Goal: Use online tool/utility: Utilize a website feature to perform a specific function

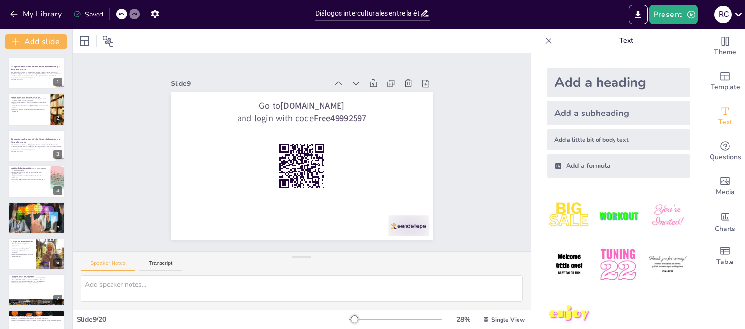
checkbox input "true"
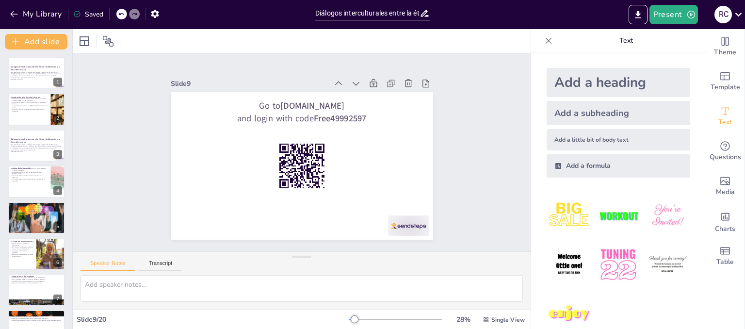
scroll to position [101, 0]
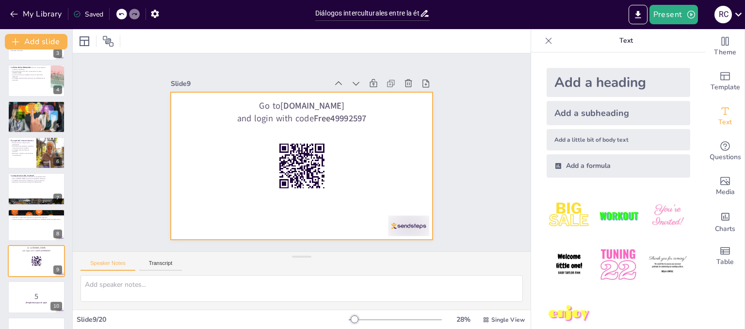
checkbox input "true"
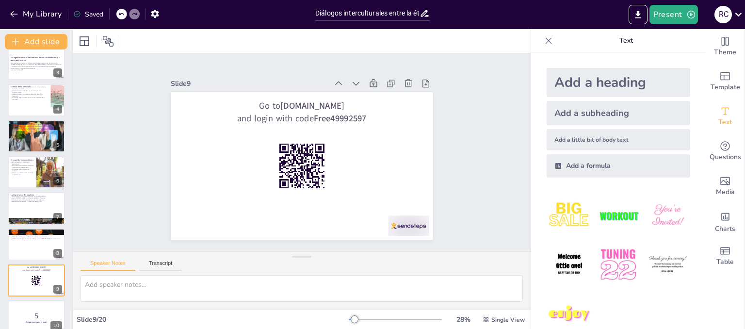
scroll to position [0, 0]
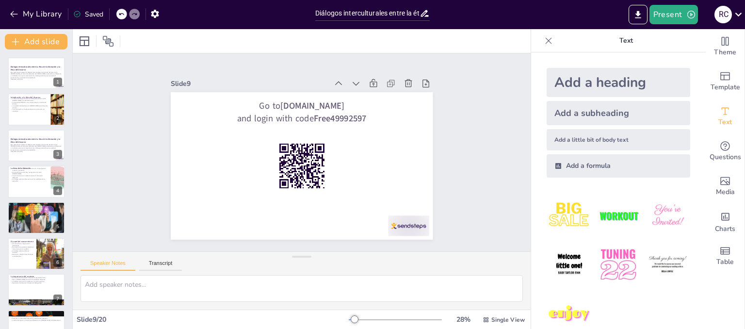
checkbox input "true"
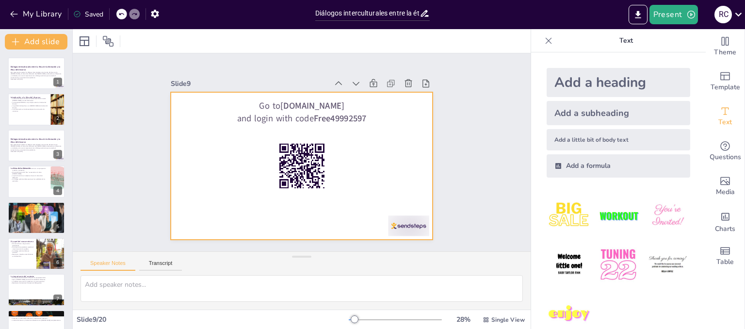
checkbox input "true"
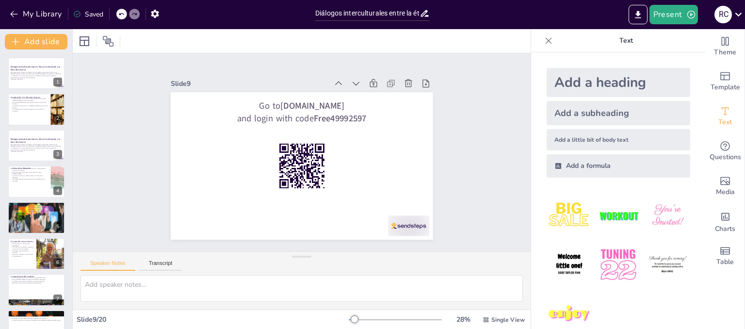
checkbox input "true"
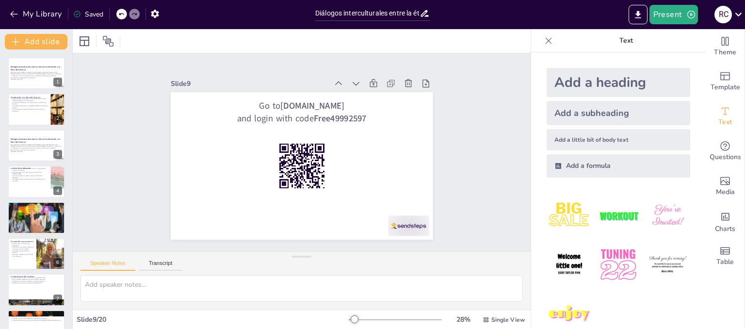
checkbox input "true"
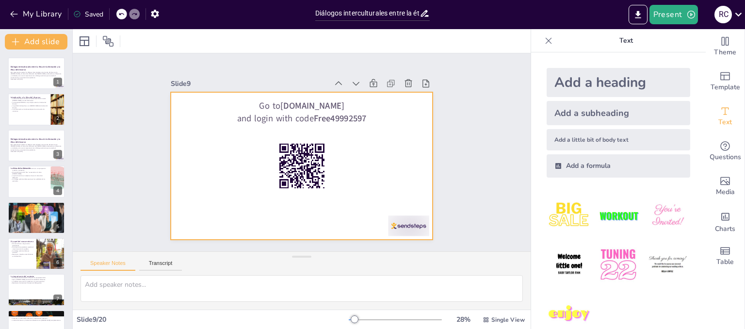
checkbox input "true"
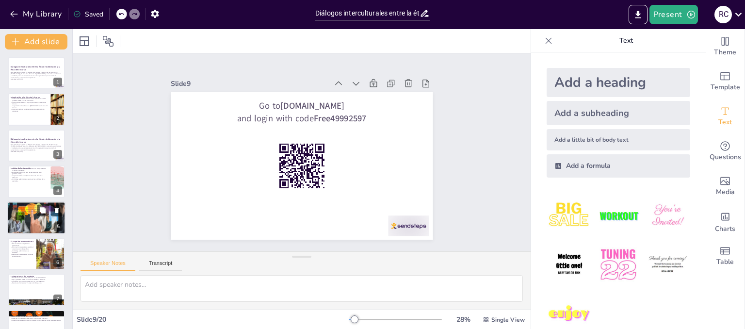
checkbox input "true"
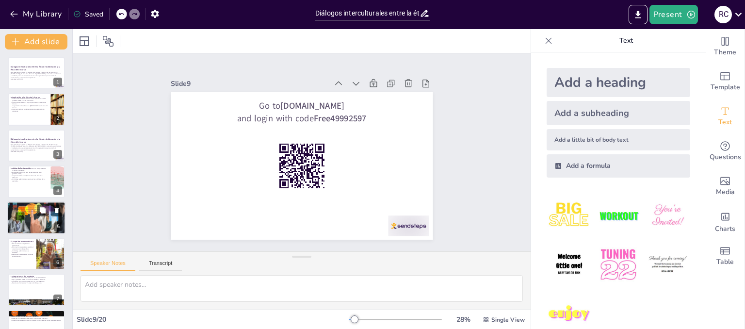
checkbox input "true"
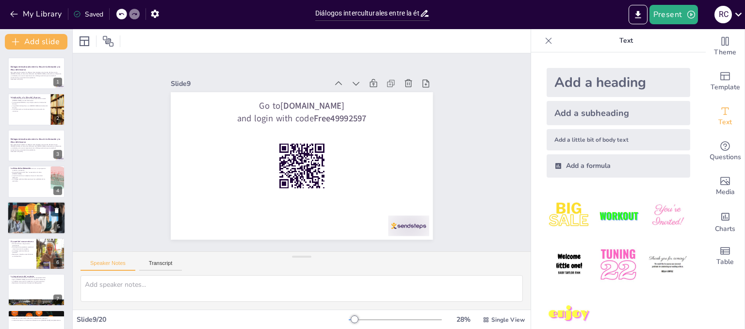
checkbox input "true"
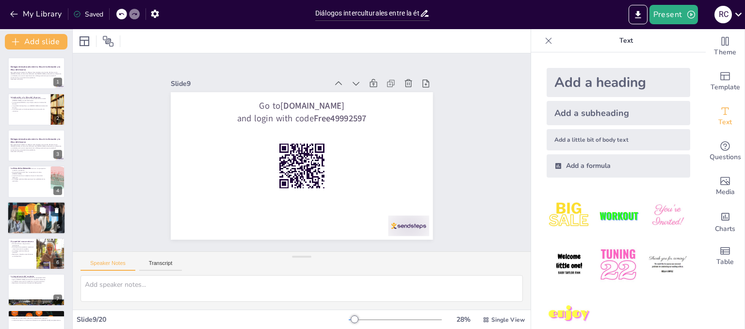
click at [40, 226] on div at bounding box center [36, 217] width 65 height 33
checkbox input "true"
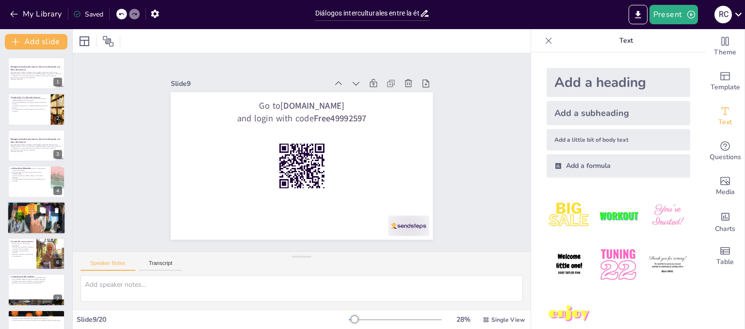
checkbox input "true"
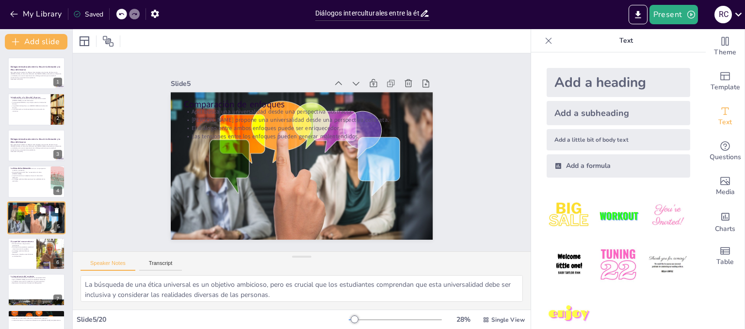
scroll to position [29, 0]
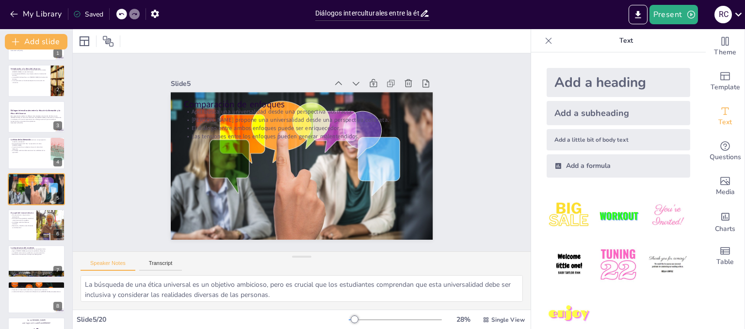
checkbox input "true"
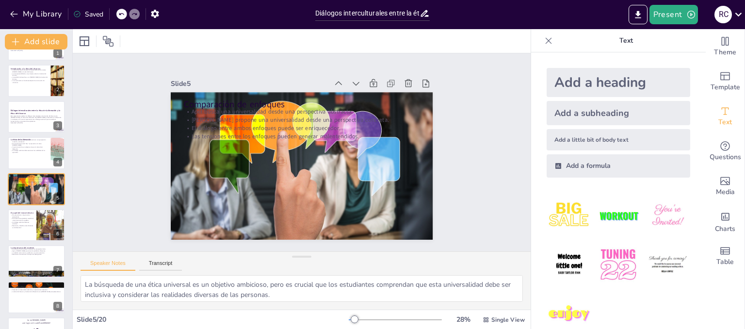
checkbox input "true"
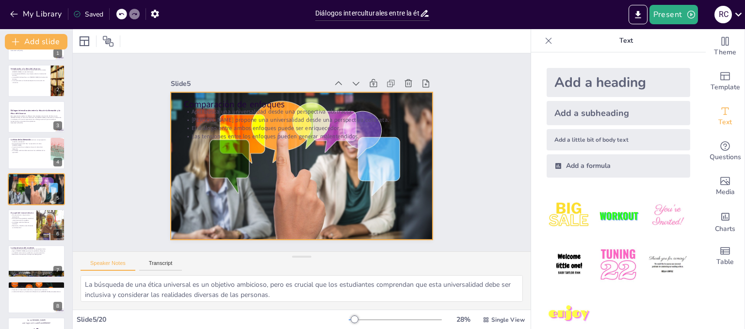
checkbox input "true"
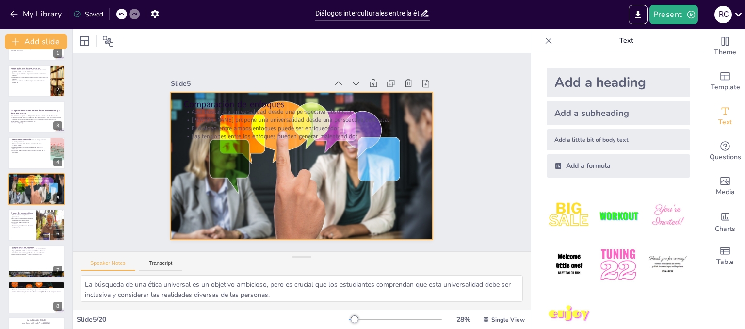
checkbox input "true"
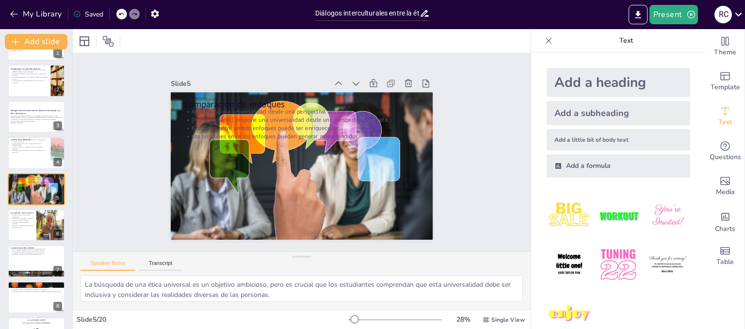
checkbox input "true"
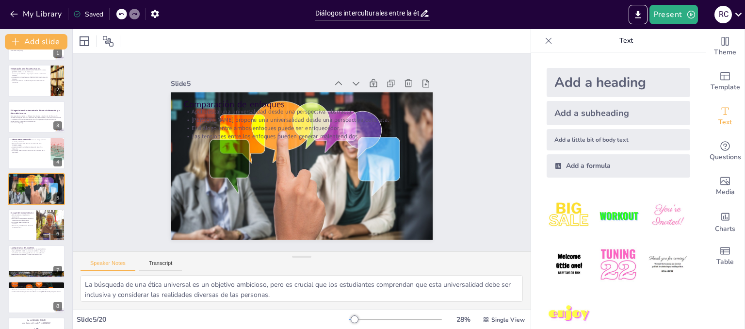
checkbox input "true"
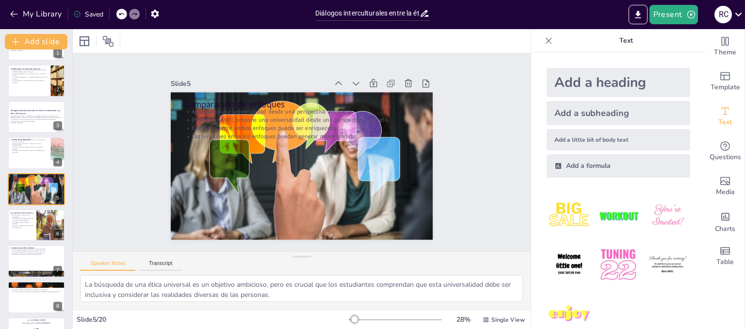
checkbox input "true"
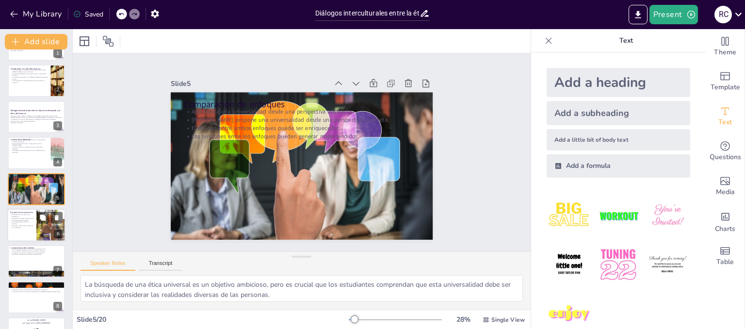
checkbox input "true"
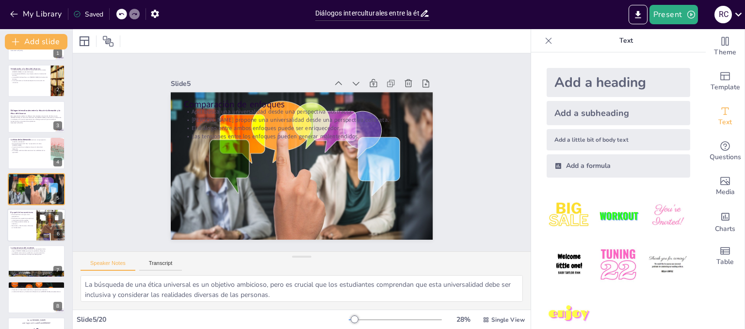
checkbox input "true"
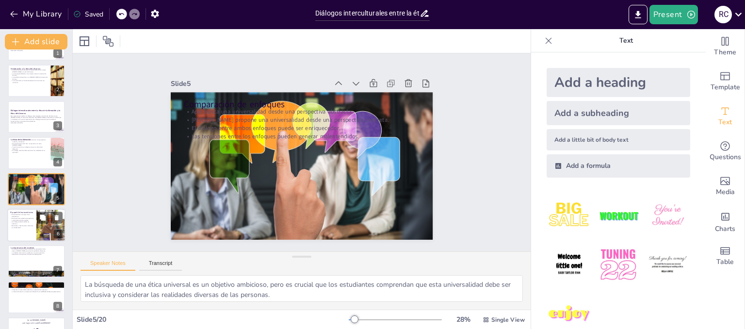
click at [43, 229] on div at bounding box center [50, 224] width 29 height 39
checkbox input "true"
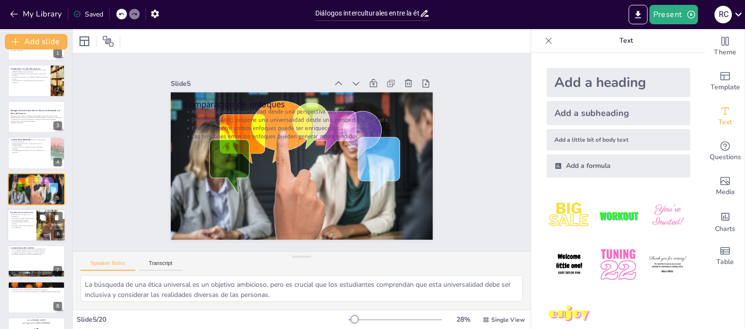
checkbox input "true"
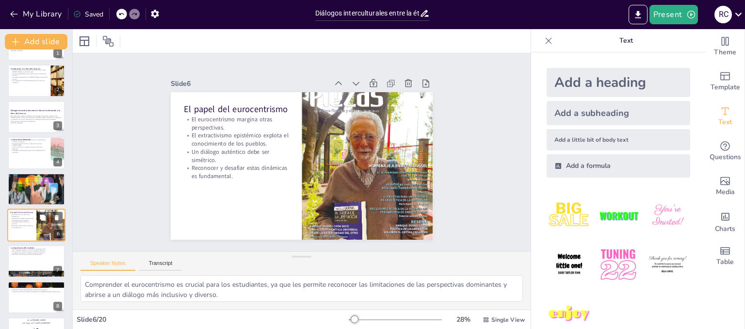
scroll to position [65, 0]
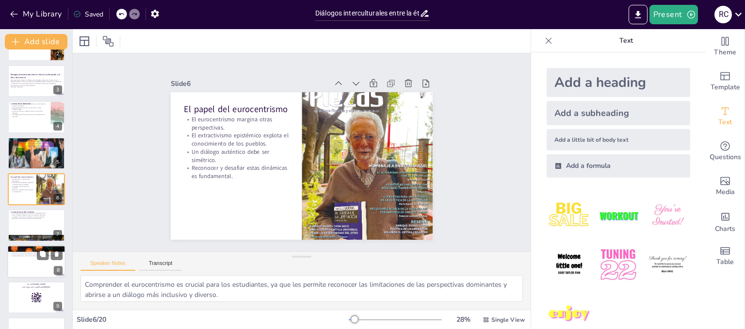
checkbox input "true"
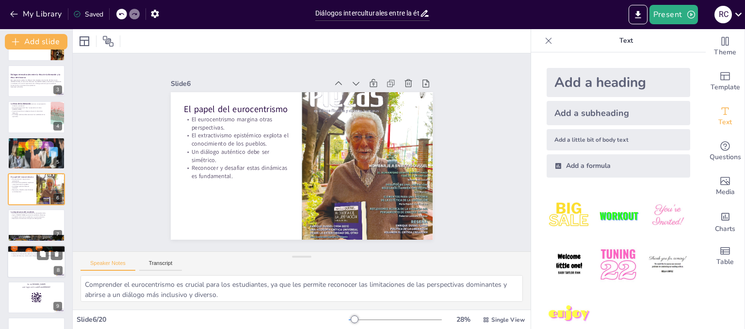
checkbox input "true"
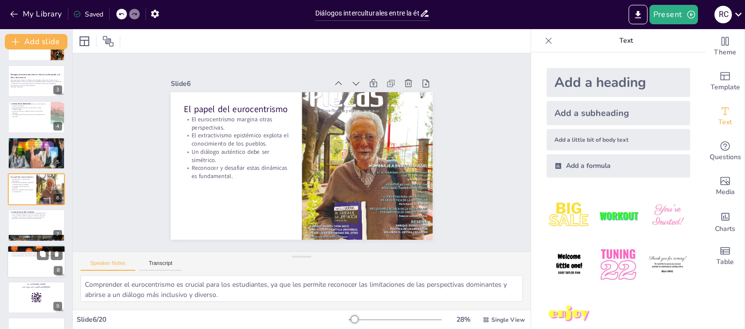
checkbox input "true"
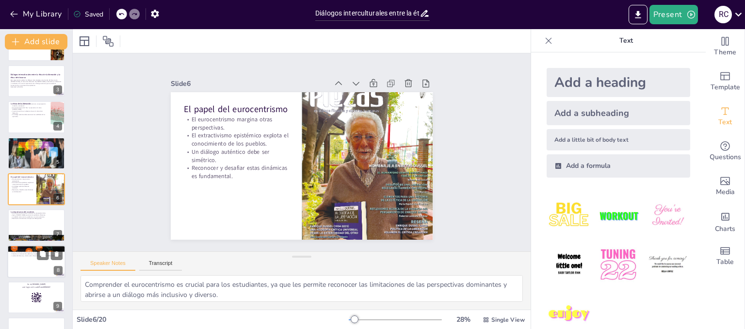
checkbox input "true"
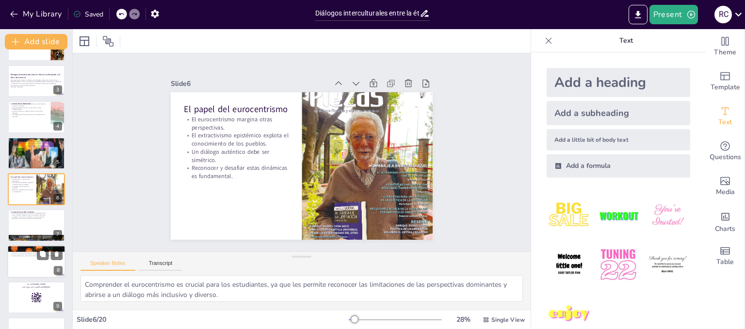
checkbox input "true"
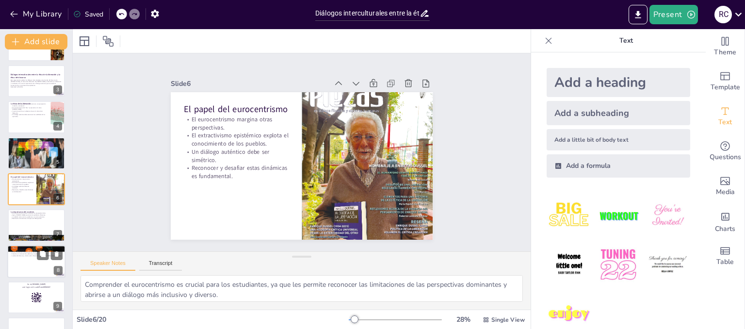
checkbox input "true"
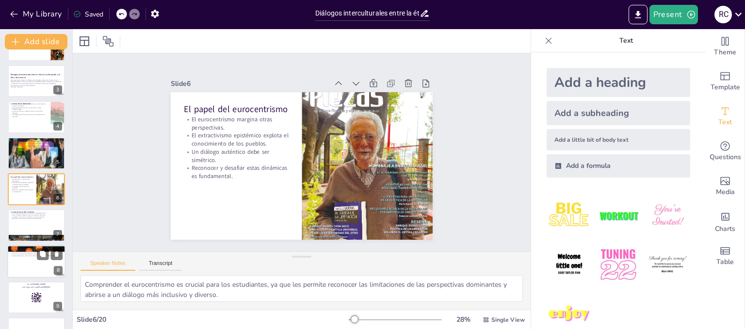
click at [32, 260] on div at bounding box center [36, 261] width 58 height 33
checkbox input "true"
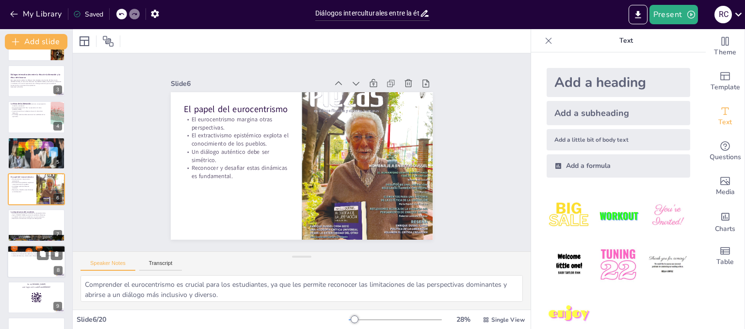
checkbox input "true"
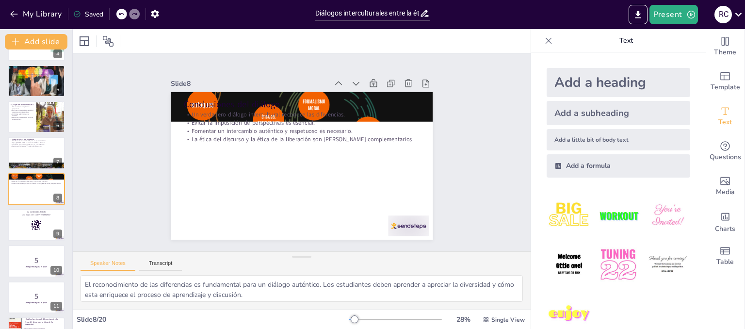
checkbox input "true"
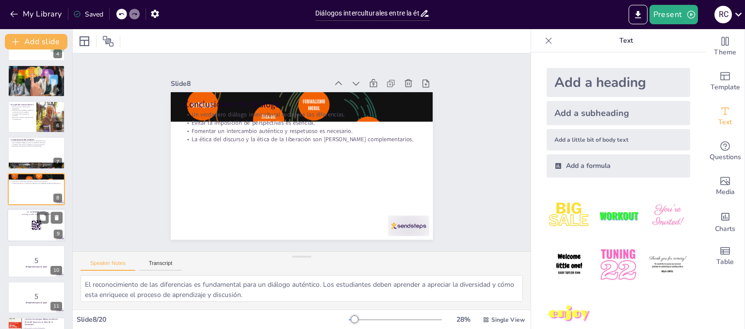
checkbox input "true"
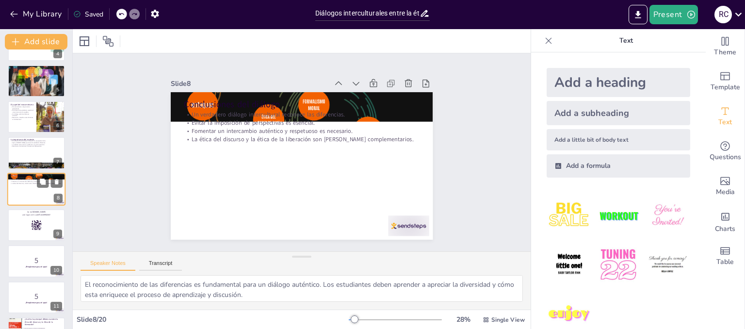
checkbox input "true"
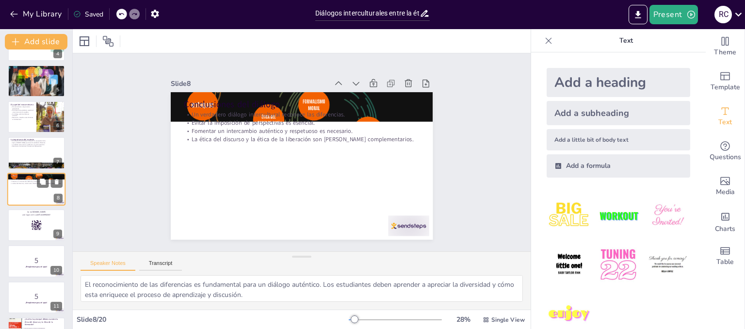
checkbox input "true"
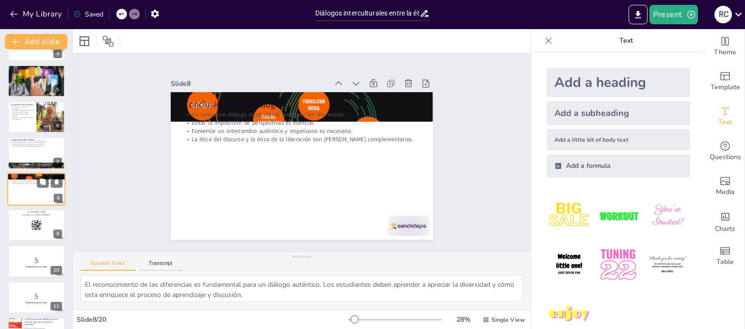
checkbox input "true"
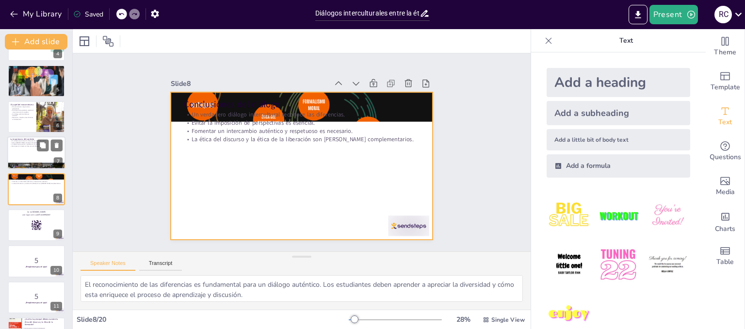
checkbox input "true"
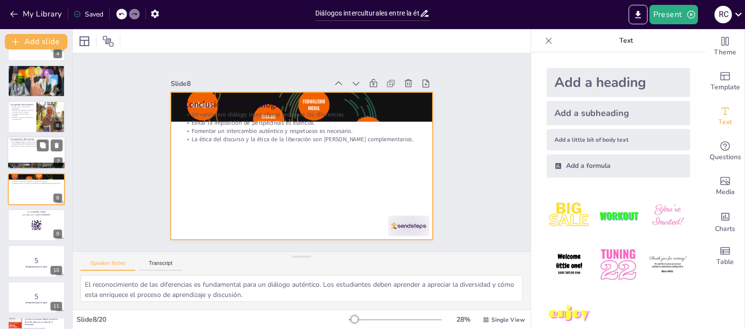
checkbox input "true"
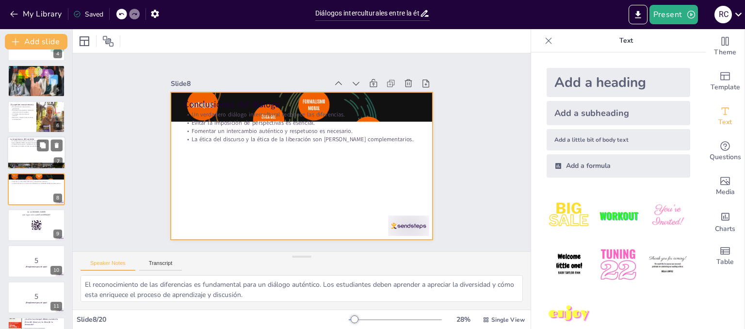
checkbox input "true"
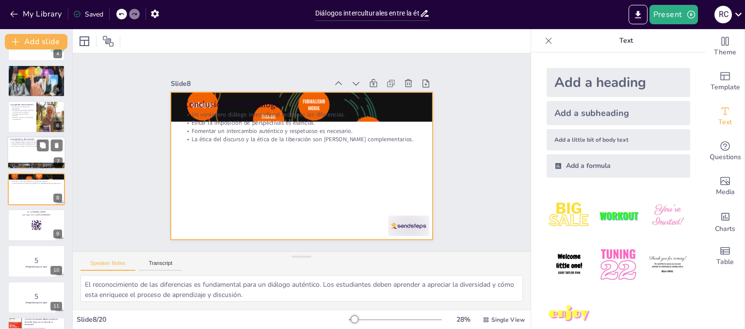
checkbox input "true"
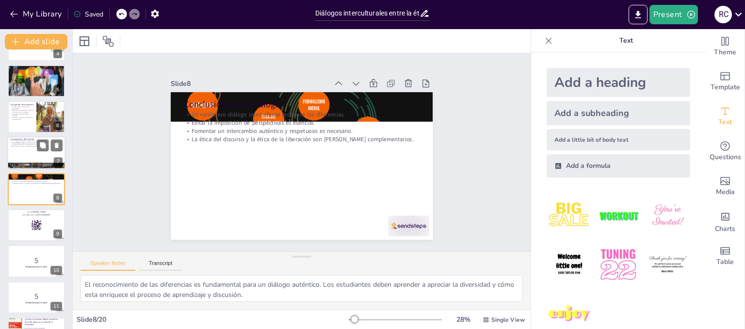
checkbox input "true"
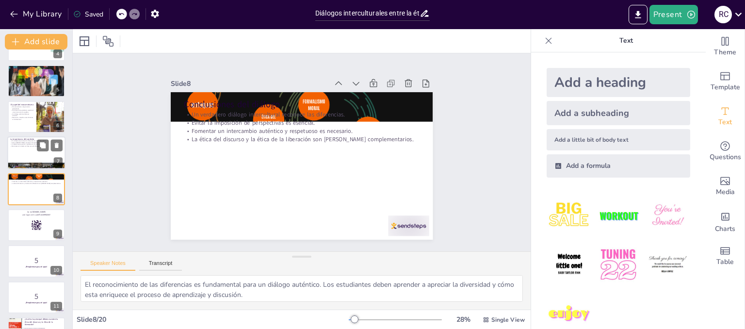
checkbox input "true"
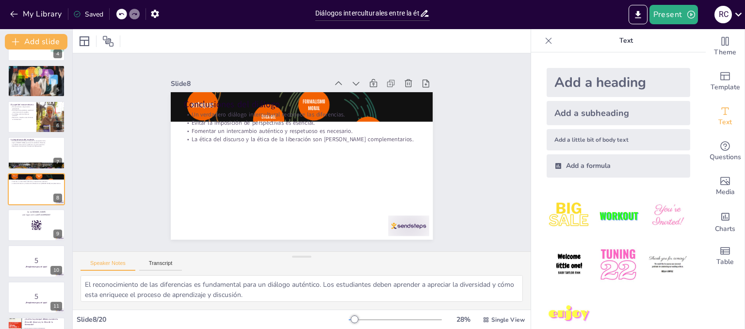
checkbox input "true"
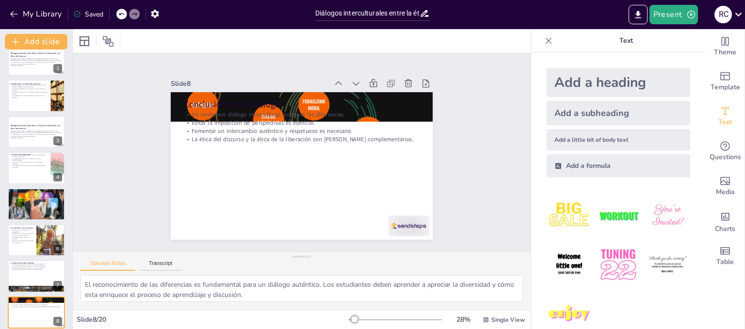
scroll to position [15, 0]
click at [20, 270] on div at bounding box center [36, 275] width 58 height 33
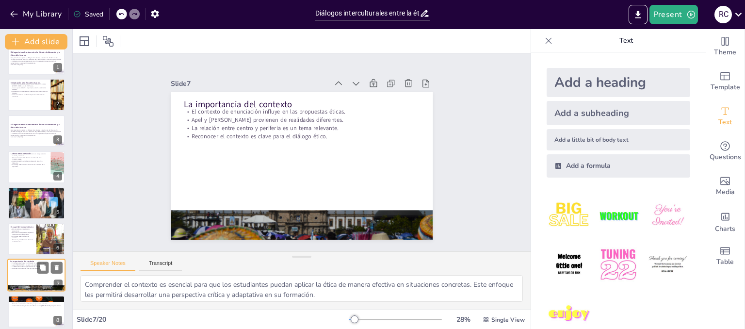
scroll to position [101, 0]
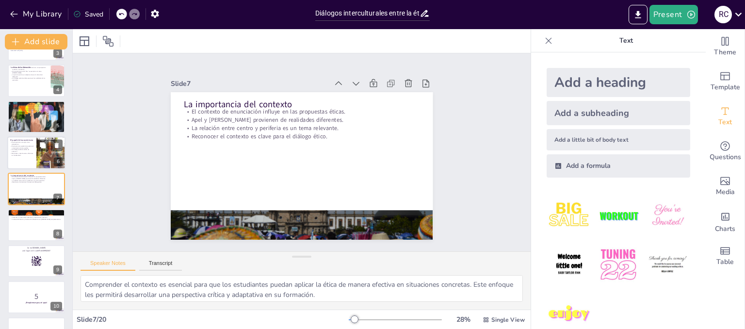
click at [25, 154] on p "Reconocer y desafiar estas dinámicas es fundamental." at bounding box center [21, 153] width 23 height 3
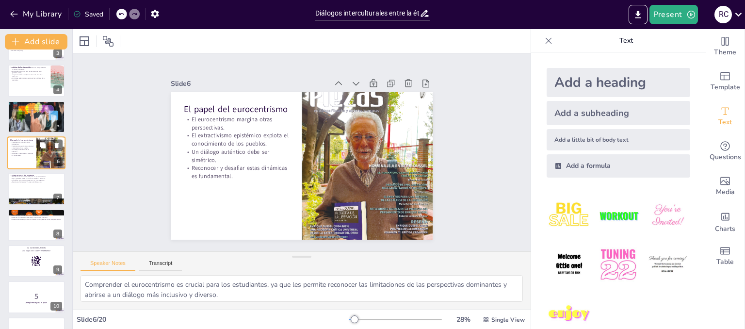
scroll to position [65, 0]
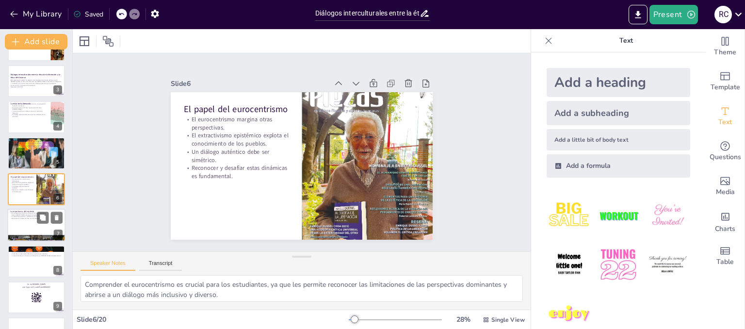
click at [13, 216] on p "La relación entre centro y periferia es un tema relevante." at bounding box center [36, 217] width 52 height 2
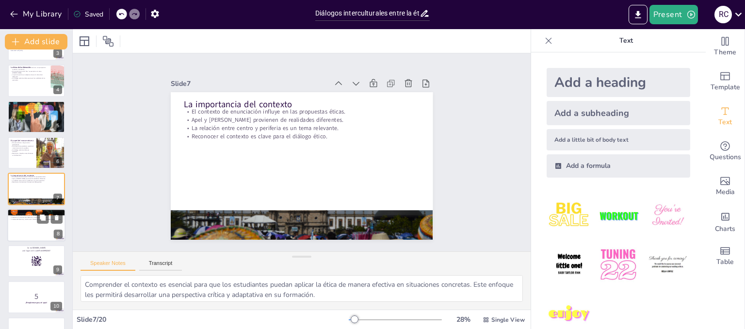
click at [24, 221] on div at bounding box center [36, 225] width 58 height 33
